Goal: Find specific page/section

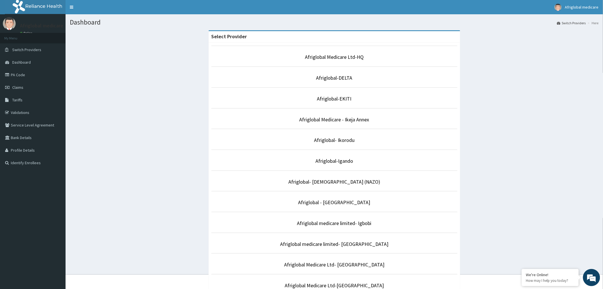
click at [353, 161] on p "Afriglobal-Igando" at bounding box center [335, 160] width 246 height 7
click at [344, 159] on link "Afriglobal-Igando" at bounding box center [335, 160] width 38 height 7
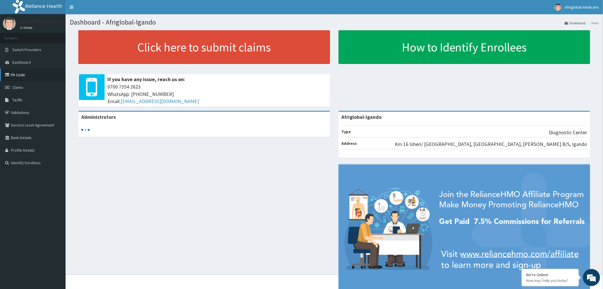
click at [13, 75] on link "PA Code" at bounding box center [33, 74] width 66 height 13
